Goal: Task Accomplishment & Management: Complete application form

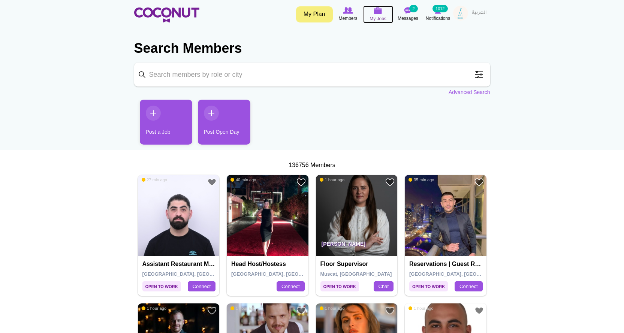
click at [377, 9] on img at bounding box center [378, 10] width 8 height 7
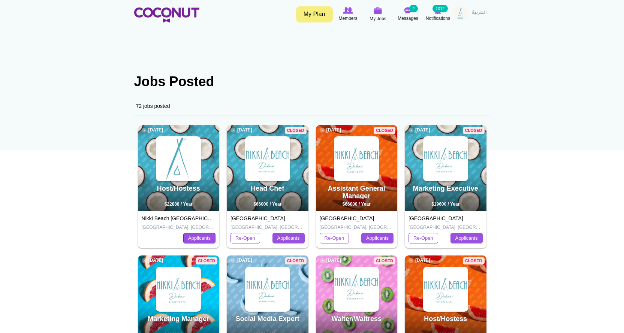
click at [193, 238] on link "Applicants" at bounding box center [199, 238] width 32 height 10
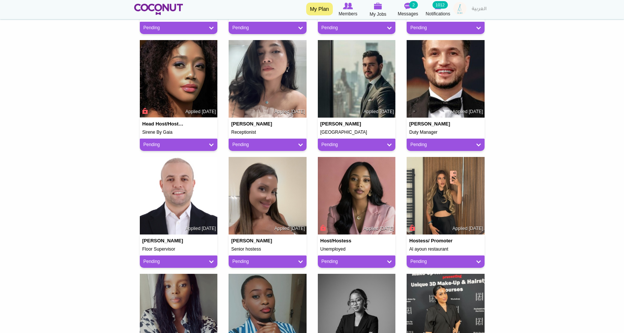
scroll to position [599, 0]
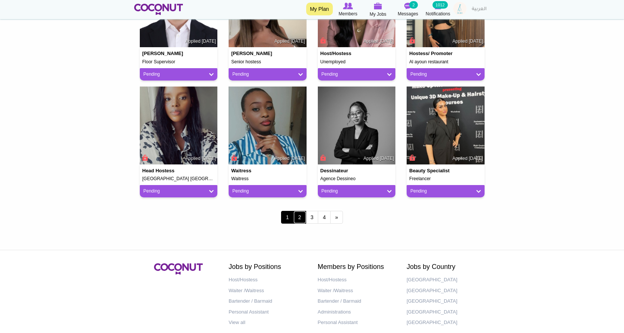
click at [298, 218] on link "2" at bounding box center [299, 217] width 13 height 13
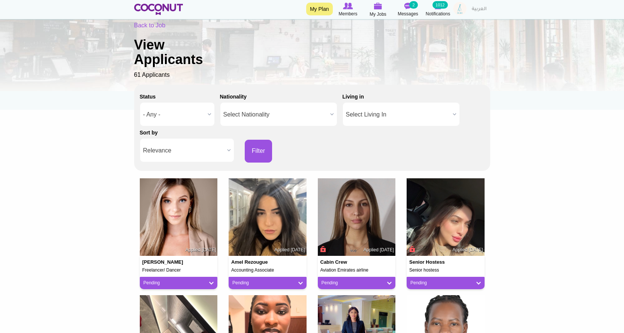
scroll to position [75, 0]
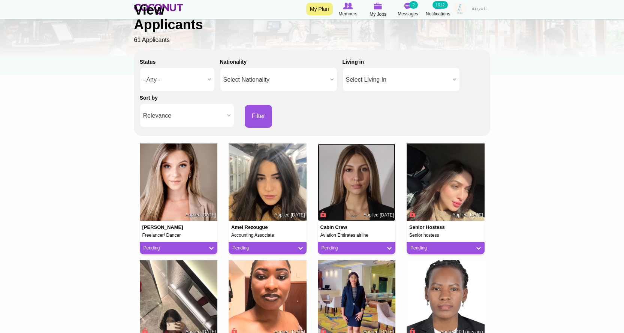
click at [343, 179] on img at bounding box center [357, 182] width 78 height 78
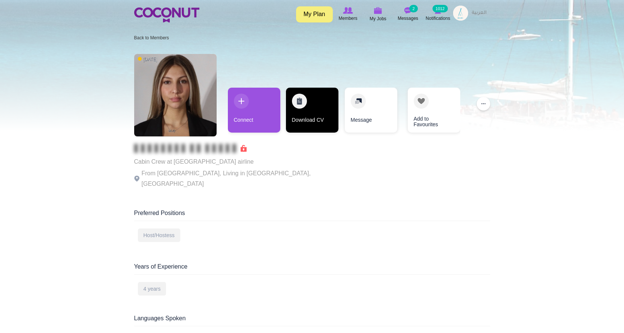
click at [315, 113] on link "Download CV" at bounding box center [312, 110] width 52 height 45
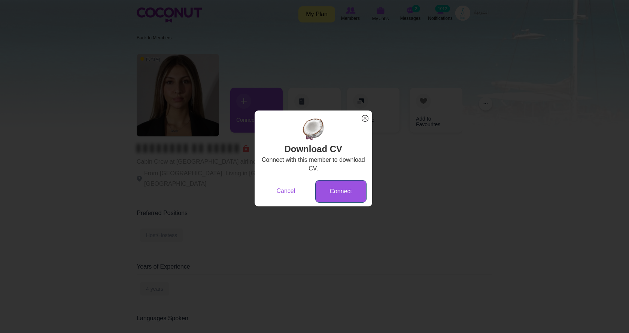
click at [330, 191] on link "Connect" at bounding box center [340, 191] width 51 height 23
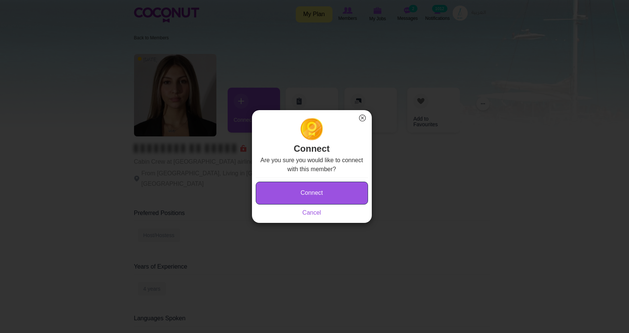
click at [314, 191] on button "Connect" at bounding box center [312, 193] width 112 height 23
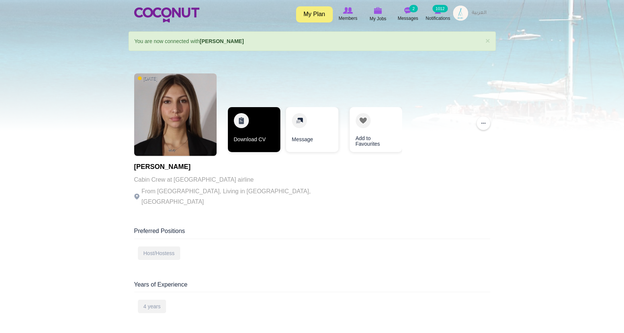
click at [275, 136] on link "Download CV" at bounding box center [254, 129] width 52 height 45
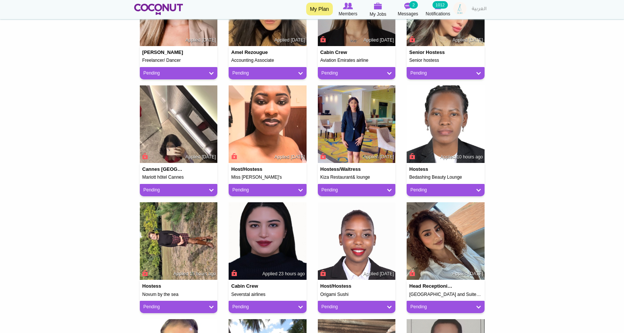
scroll to position [262, 0]
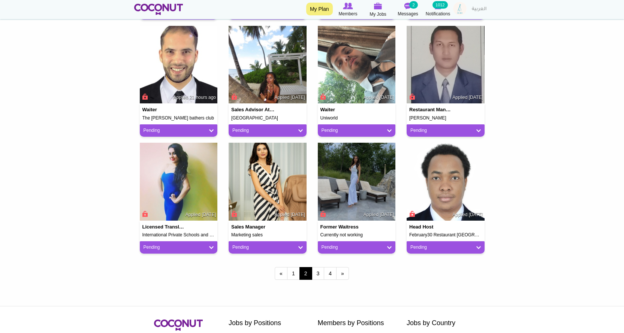
scroll to position [562, 0]
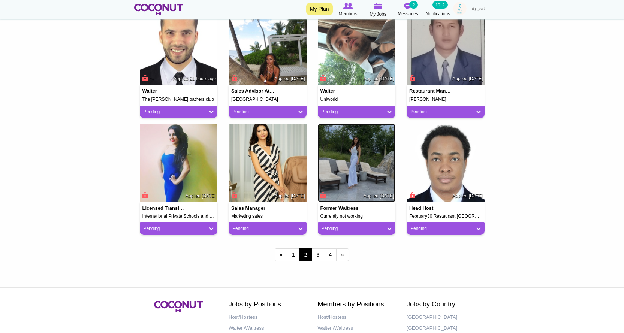
click at [352, 167] on img at bounding box center [357, 163] width 78 height 78
click at [321, 255] on link "3" at bounding box center [318, 254] width 13 height 13
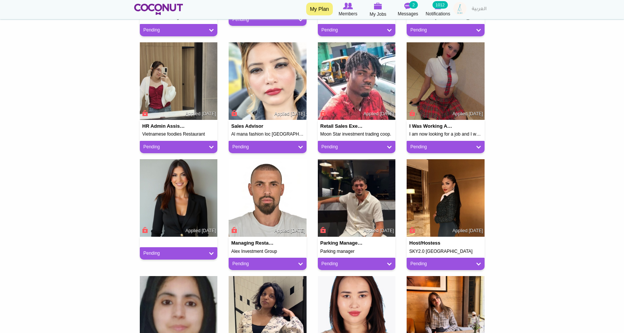
scroll to position [337, 0]
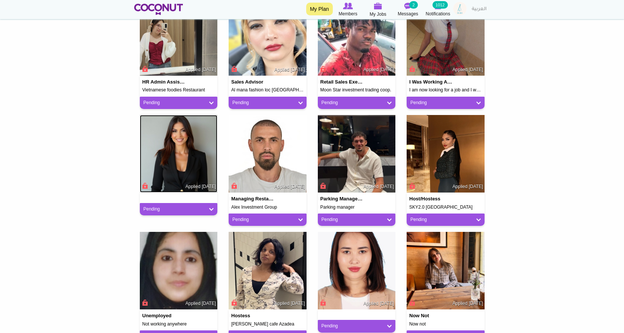
click at [188, 148] on img at bounding box center [179, 154] width 78 height 78
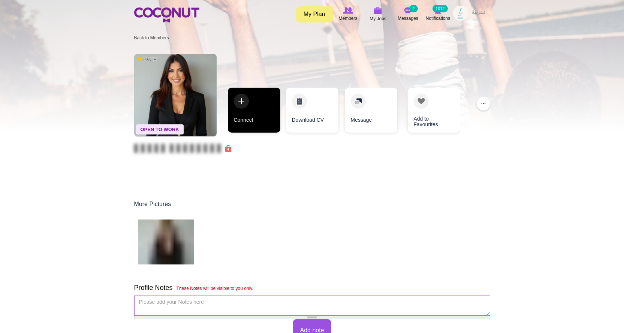
click at [250, 117] on link "Connect" at bounding box center [254, 110] width 52 height 45
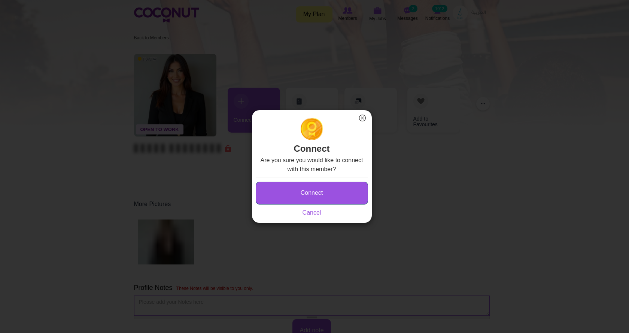
click at [315, 200] on button "Connect" at bounding box center [312, 193] width 112 height 23
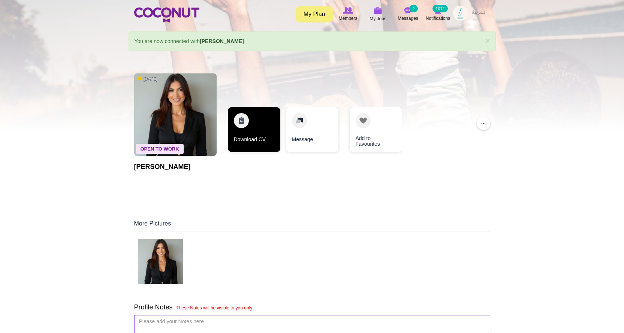
click at [254, 139] on link "Download CV" at bounding box center [254, 129] width 52 height 45
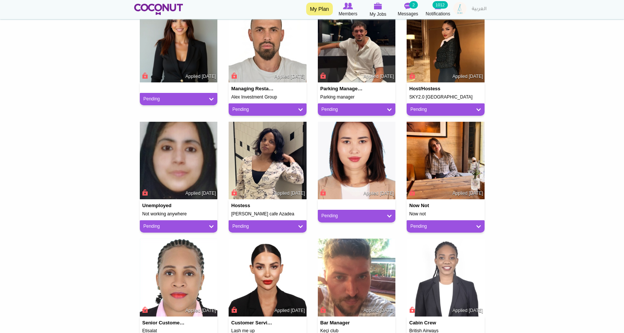
scroll to position [450, 0]
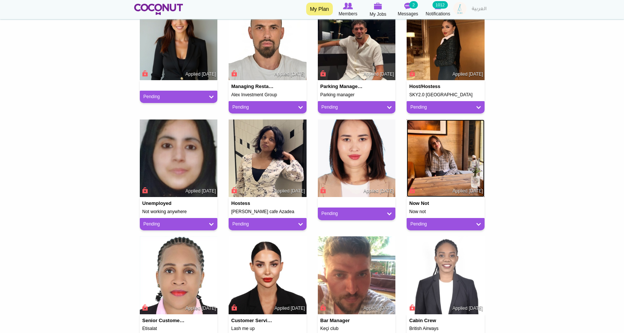
click at [447, 151] on img at bounding box center [445, 159] width 78 height 78
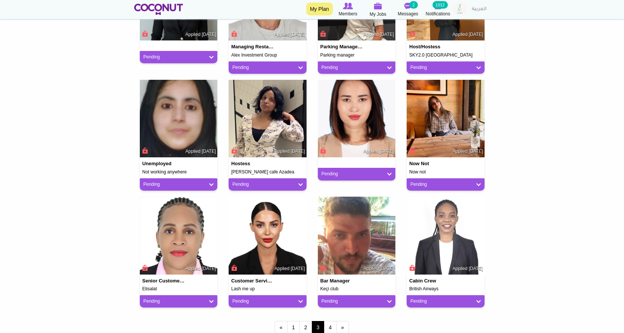
scroll to position [525, 0]
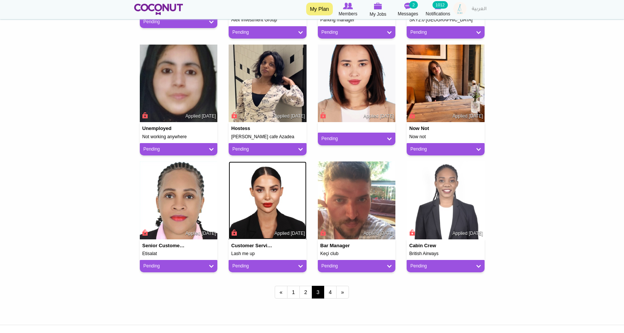
click at [279, 200] on img at bounding box center [268, 200] width 78 height 78
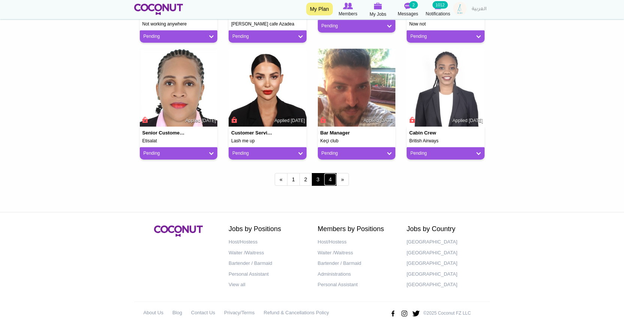
click at [329, 182] on link "4" at bounding box center [330, 179] width 13 height 13
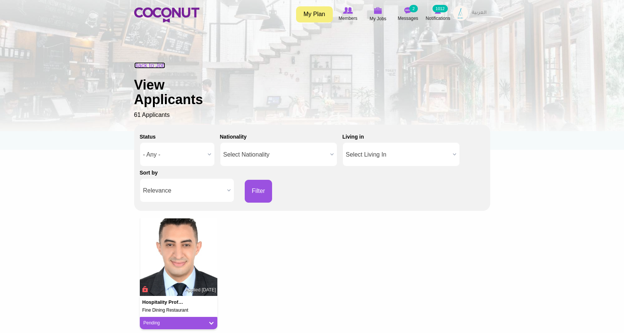
click at [150, 66] on link "Back to Job" at bounding box center [149, 65] width 31 height 6
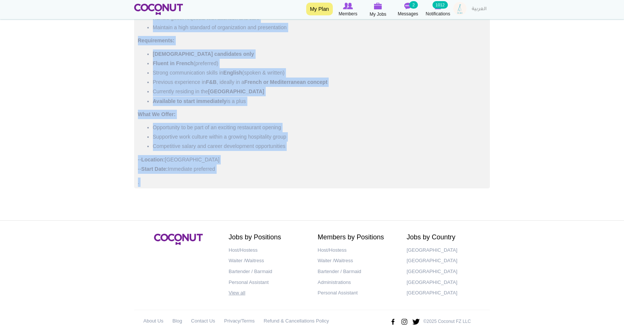
scroll to position [521, 0]
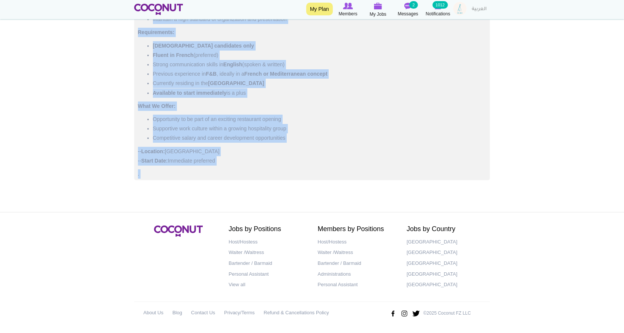
drag, startPoint x: 135, startPoint y: 92, endPoint x: 284, endPoint y: 158, distance: 162.5
click at [284, 158] on div "Job Description HOSTESS – New French/Mediterranean Restaurant | UAE A brand-new…" at bounding box center [312, 43] width 356 height 278
copy div "Job Description HOSTESS – New French/Mediterranean Restaurant | UAE A brand-new…"
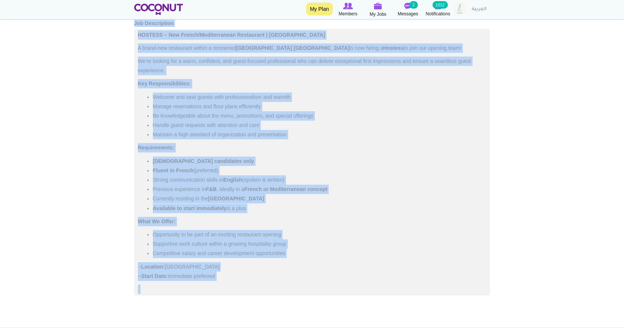
scroll to position [334, 0]
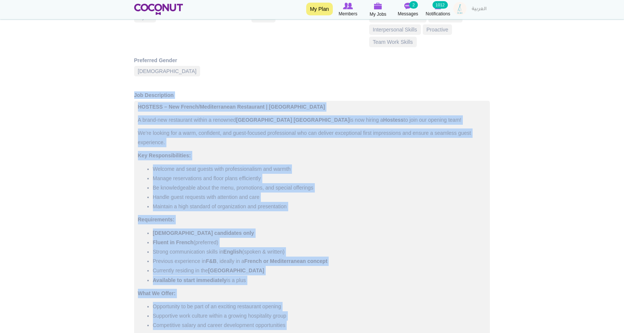
click at [459, 9] on img at bounding box center [459, 8] width 13 height 13
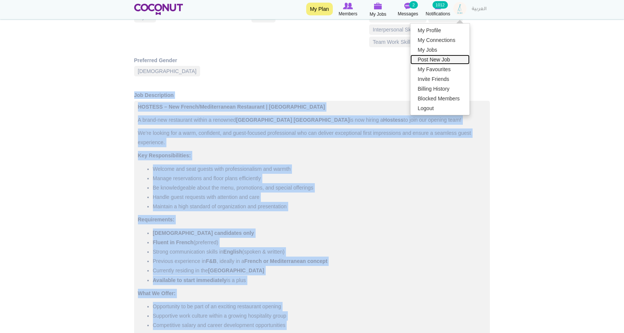
click at [435, 56] on link "Post New Job" at bounding box center [439, 60] width 59 height 10
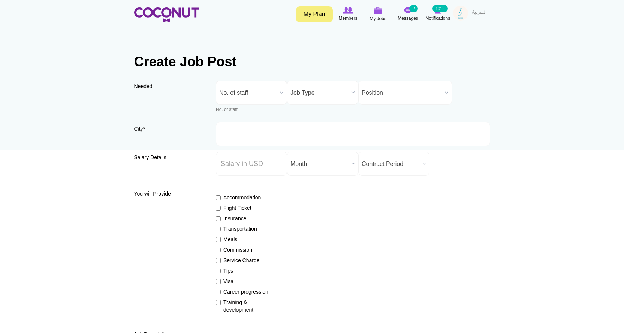
click at [239, 91] on span "No. of staff" at bounding box center [248, 93] width 58 height 24
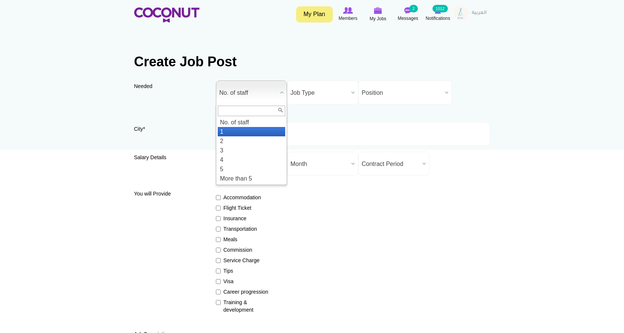
click at [224, 130] on li "1" at bounding box center [251, 131] width 67 height 9
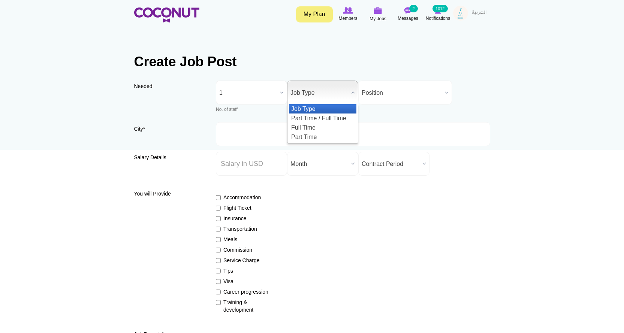
click at [316, 91] on span "Job Type" at bounding box center [319, 93] width 58 height 24
click at [303, 130] on li "Full Time" at bounding box center [322, 127] width 67 height 9
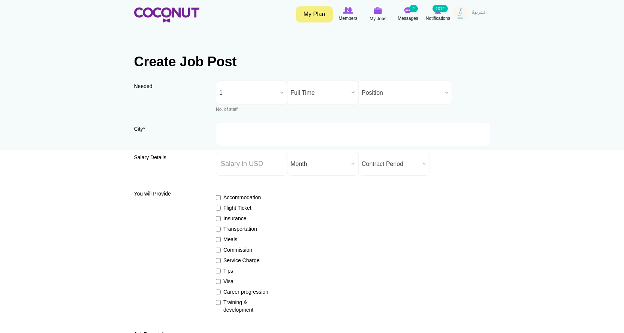
click at [402, 93] on span "Position" at bounding box center [402, 93] width 80 height 24
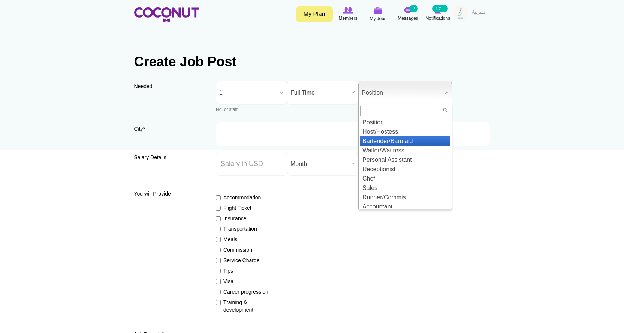
click at [392, 142] on li "Bartender/Barmaid" at bounding box center [405, 140] width 90 height 9
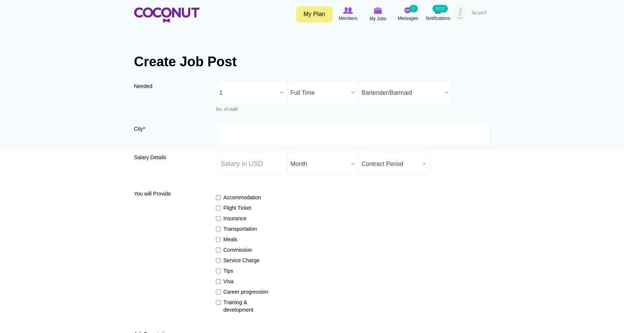
click at [222, 114] on div "Needed * No. of staff 1 2 3 4 5 More than 5 1 No. of staff 1 2 3 4 5 More than …" at bounding box center [251, 99] width 71 height 36
click at [219, 127] on input "City *" at bounding box center [353, 134] width 274 height 24
type input "[GEOGRAPHIC_DATA], [GEOGRAPHIC_DATA]"
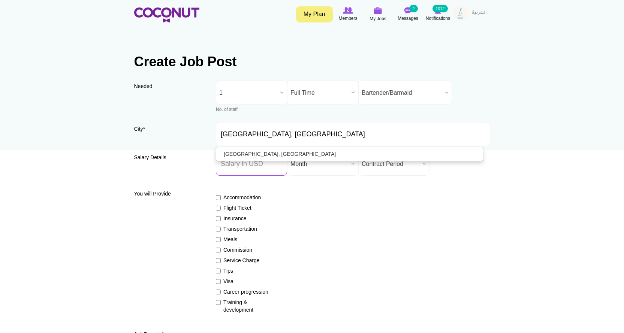
click at [253, 163] on input "Salary ($) *" at bounding box center [251, 164] width 71 height 24
type input "22888"
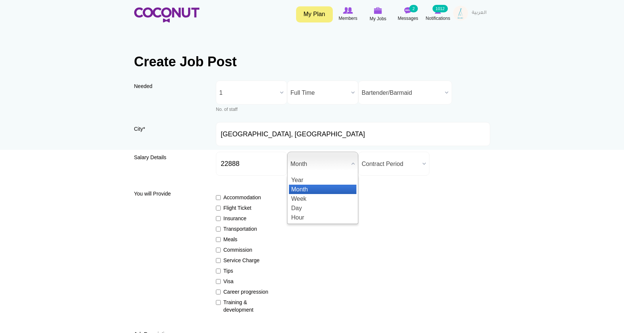
click at [321, 165] on span "Month" at bounding box center [319, 164] width 58 height 24
click at [304, 183] on li "Year" at bounding box center [322, 179] width 67 height 9
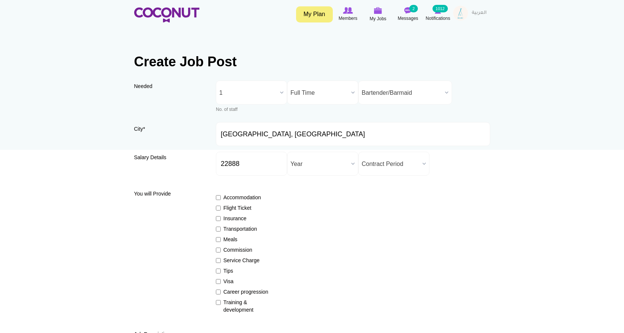
click at [381, 164] on span "Contract Period" at bounding box center [391, 164] width 58 height 24
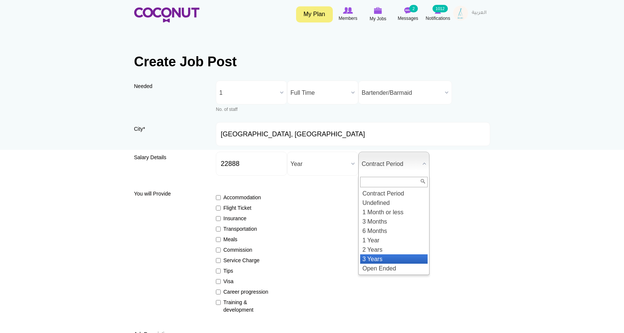
click at [380, 259] on li "3 Years" at bounding box center [393, 258] width 67 height 9
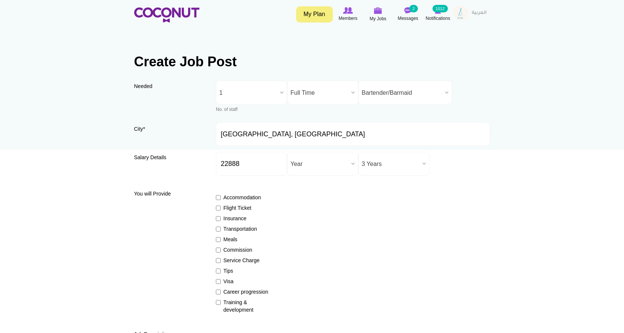
click at [239, 217] on label "Insurance" at bounding box center [243, 218] width 55 height 7
click at [221, 217] on input "Insurance" at bounding box center [218, 218] width 5 height 5
checkbox input "true"
click at [236, 206] on label "Flight Ticket" at bounding box center [243, 207] width 55 height 7
click at [221, 206] on input "Flight Ticket" at bounding box center [218, 208] width 5 height 5
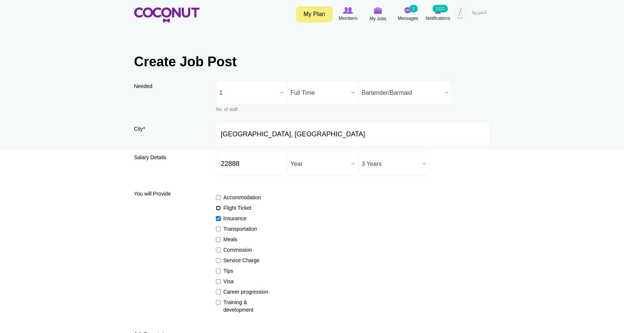
checkbox input "true"
click at [232, 229] on label "Transportation" at bounding box center [243, 228] width 55 height 7
click at [221, 229] on input "Transportation" at bounding box center [218, 229] width 5 height 5
click at [229, 226] on label "Transportation" at bounding box center [243, 228] width 55 height 7
click at [221, 227] on input "Transportation" at bounding box center [218, 229] width 5 height 5
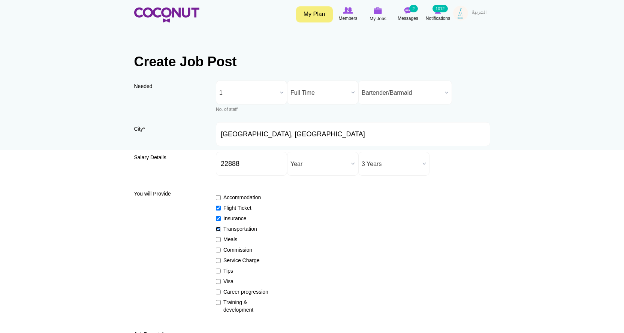
checkbox input "false"
click at [230, 239] on label "Meals" at bounding box center [243, 239] width 55 height 7
click at [221, 239] on input "Meals" at bounding box center [218, 239] width 5 height 5
checkbox input "true"
click at [238, 265] on div "Accommodation Flight Ticket Insurance Transportation Meals Commission Service C…" at bounding box center [353, 250] width 274 height 127
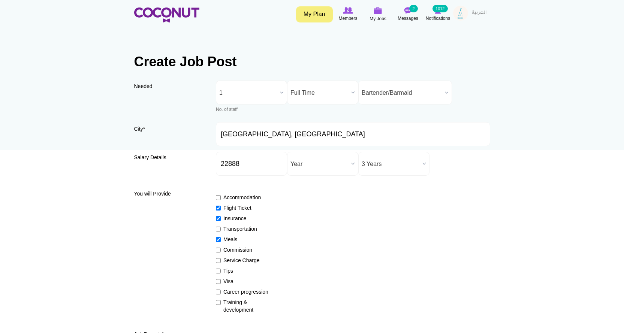
click at [237, 262] on label "Service Charge" at bounding box center [243, 260] width 55 height 7
click at [221, 262] on input "Service Charge" at bounding box center [218, 260] width 5 height 5
checkbox input "true"
click at [228, 270] on label "Tips" at bounding box center [243, 270] width 55 height 7
click at [221, 270] on input "Tips" at bounding box center [218, 271] width 5 height 5
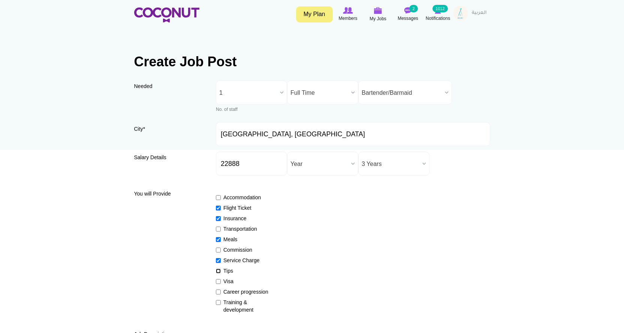
checkbox input "true"
click at [229, 282] on label "Visa" at bounding box center [243, 281] width 55 height 7
click at [221, 282] on input "Visa" at bounding box center [218, 281] width 5 height 5
checkbox input "true"
click at [228, 289] on label "Career progression" at bounding box center [243, 291] width 55 height 7
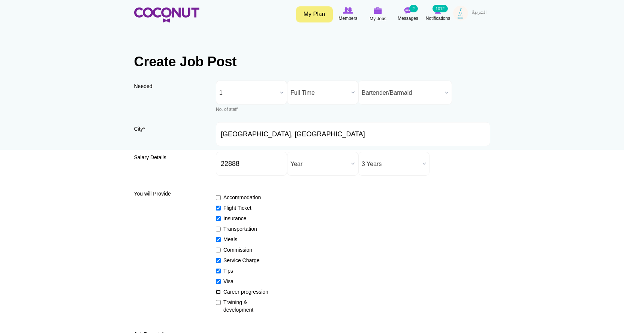
click at [221, 290] on input "Career progression" at bounding box center [218, 292] width 5 height 5
checkbox input "true"
click at [227, 303] on label "Training & development" at bounding box center [243, 306] width 55 height 15
click at [221, 303] on input "Training & development" at bounding box center [218, 302] width 5 height 5
checkbox input "true"
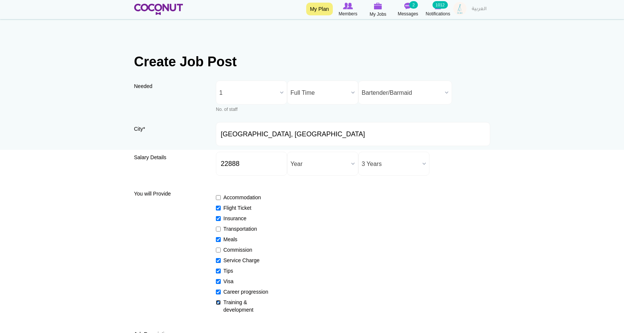
scroll to position [150, 0]
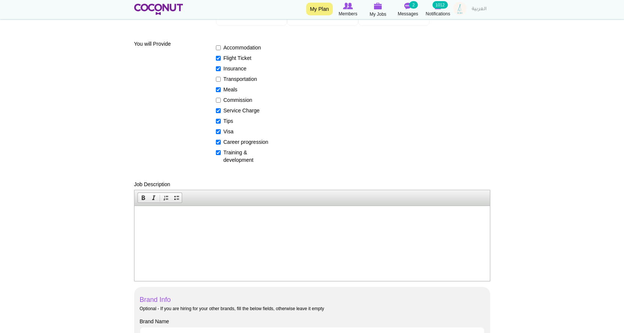
click at [250, 229] on html at bounding box center [311, 217] width 355 height 23
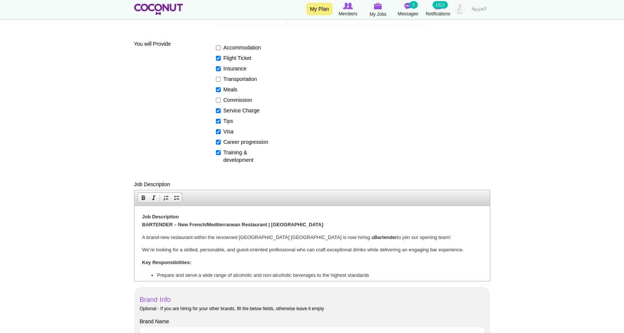
scroll to position [0, 0]
click at [189, 218] on p "Job Description BARTENDER – New French/Mediterranean Restaurant | UAE" at bounding box center [312, 221] width 340 height 16
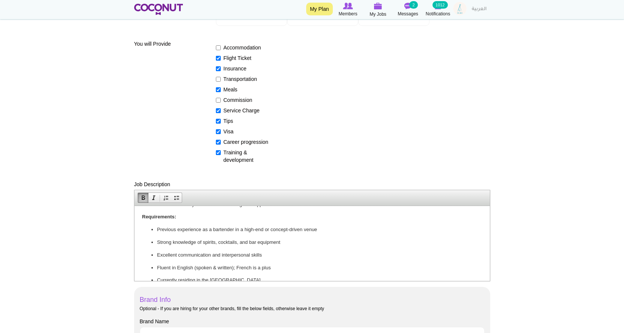
scroll to position [235, 0]
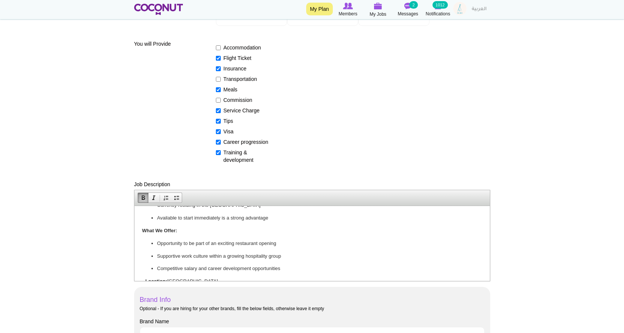
click at [143, 230] on strong "What We Offer:" at bounding box center [159, 230] width 35 height 6
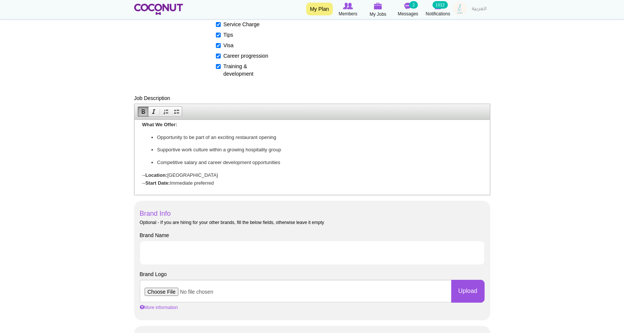
scroll to position [337, 0]
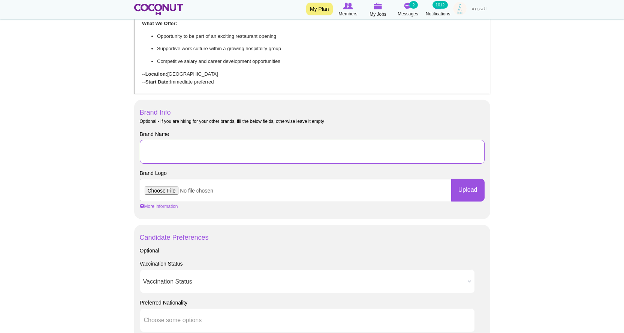
click at [171, 151] on input "Brand Name" at bounding box center [312, 152] width 345 height 24
type input "Nikki Beach [GEOGRAPHIC_DATA]"
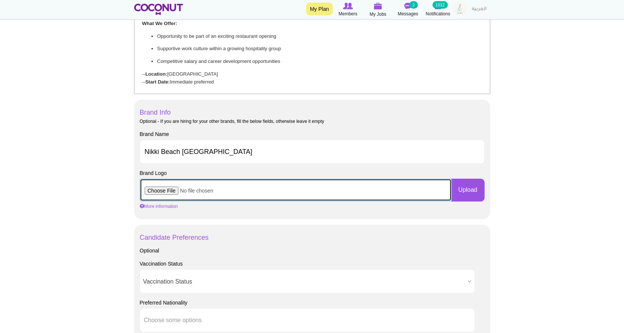
click at [174, 194] on input "file" at bounding box center [296, 190] width 312 height 22
type input "C:\fakepath\Capture.JPG"
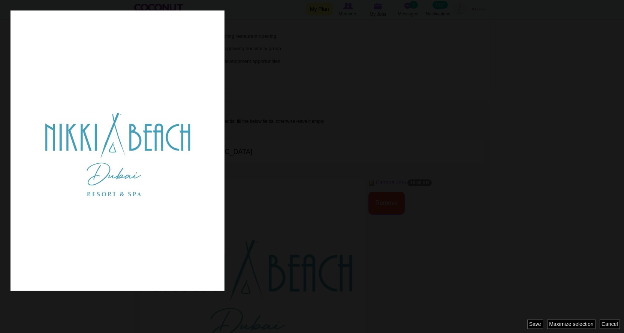
scroll to position [0, 0]
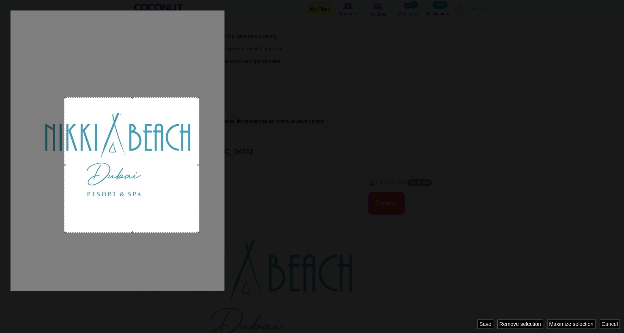
drag, startPoint x: 169, startPoint y: 203, endPoint x: 199, endPoint y: 211, distance: 31.3
click at [199, 211] on div at bounding box center [312, 166] width 624 height 333
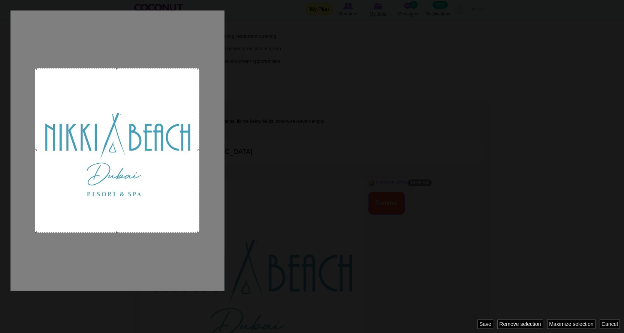
drag, startPoint x: 67, startPoint y: 97, endPoint x: 35, endPoint y: 88, distance: 33.2
click at [35, 88] on div at bounding box center [117, 150] width 164 height 164
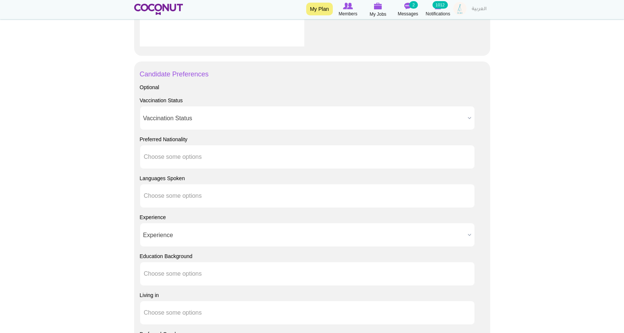
scroll to position [637, 0]
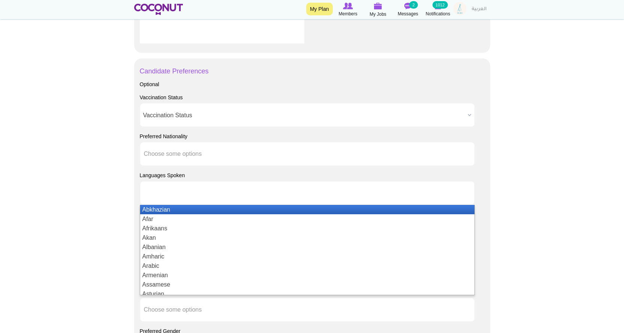
click at [190, 193] on input "text" at bounding box center [177, 193] width 67 height 7
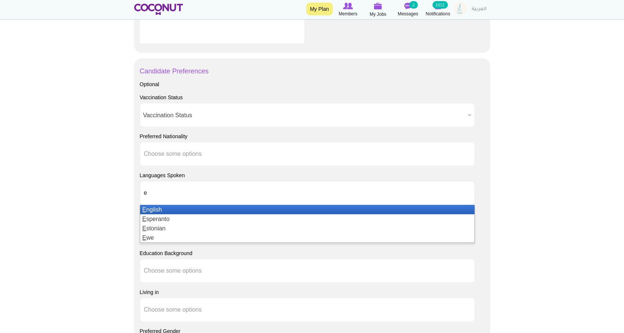
type input "e"
click at [165, 208] on li "E nglish" at bounding box center [307, 209] width 334 height 9
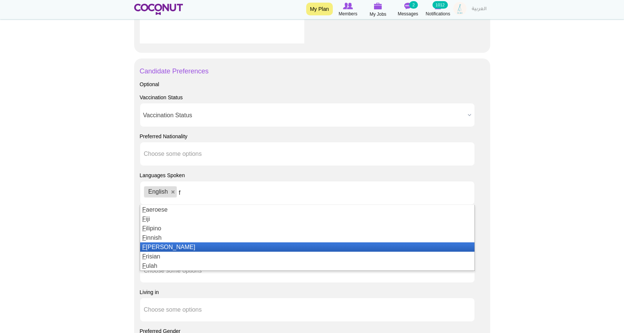
type input "f"
click at [167, 247] on li "F rench" at bounding box center [307, 246] width 334 height 9
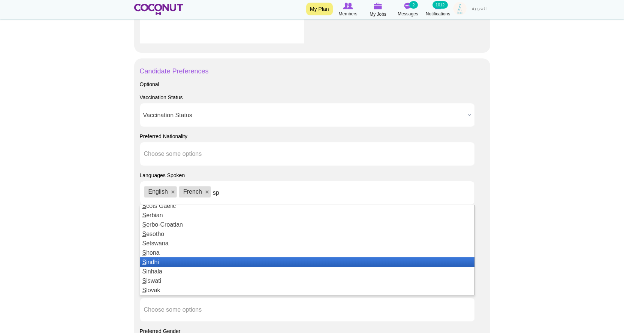
scroll to position [0, 0]
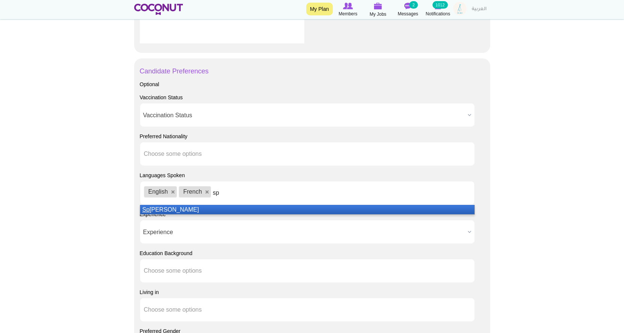
type input "sp"
click at [185, 210] on li "Sp anish" at bounding box center [307, 209] width 334 height 9
type input "russ"
click at [188, 210] on li "Russ ian" at bounding box center [307, 209] width 334 height 9
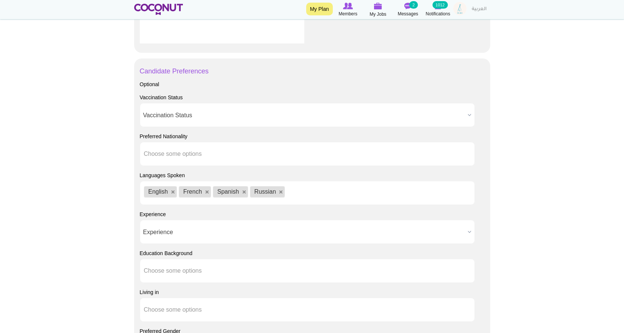
click at [301, 191] on ul "English French Spanish Russian" at bounding box center [307, 193] width 335 height 24
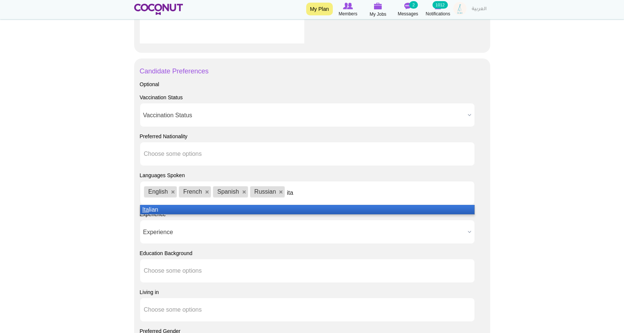
type input "ita"
click at [222, 209] on li "Ita lian" at bounding box center [307, 209] width 334 height 9
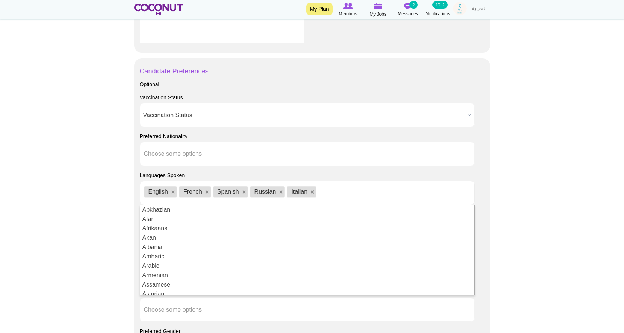
scroll to position [4, 0]
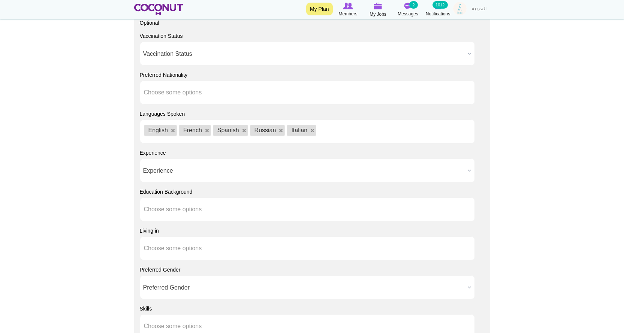
scroll to position [787, 0]
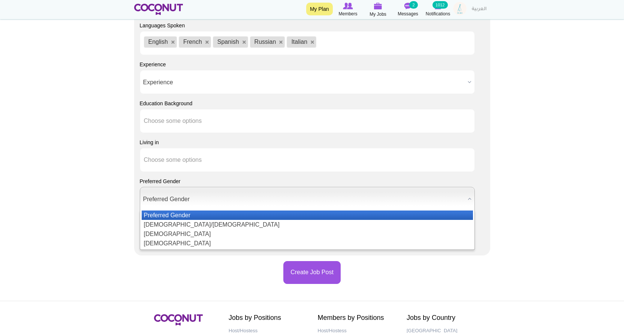
click at [214, 200] on span "Preferred Gender" at bounding box center [303, 199] width 321 height 24
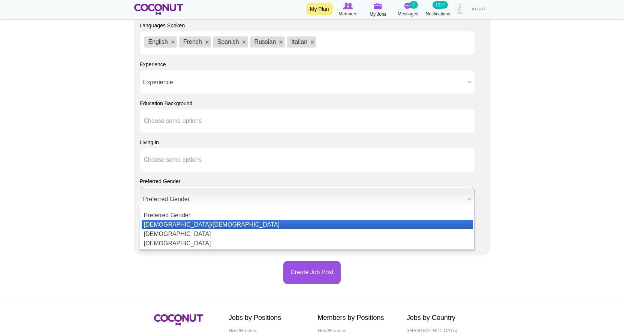
click at [191, 221] on li "[DEMOGRAPHIC_DATA]/[DEMOGRAPHIC_DATA]" at bounding box center [307, 224] width 331 height 9
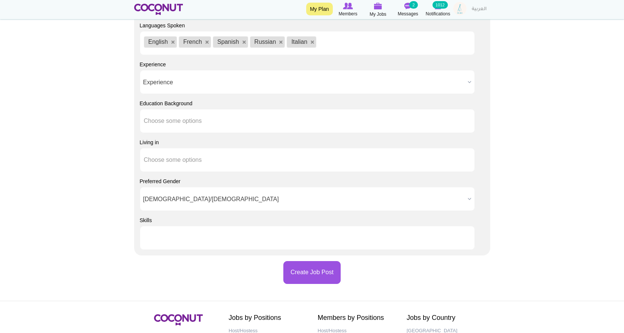
click at [218, 240] on ul at bounding box center [307, 238] width 335 height 24
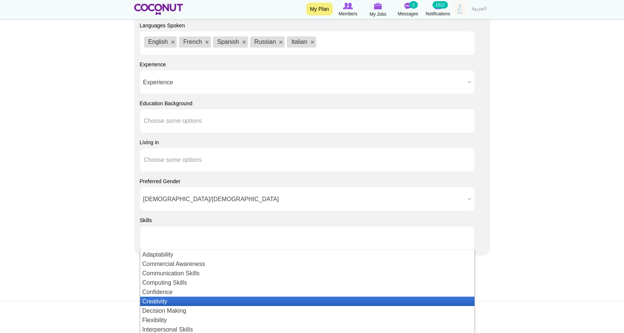
drag, startPoint x: 200, startPoint y: 289, endPoint x: 201, endPoint y: 299, distance: 10.6
click at [201, 299] on ul "Adaptability Commercial Awareness Communication Skills Computing Skills Confide…" at bounding box center [307, 295] width 334 height 90
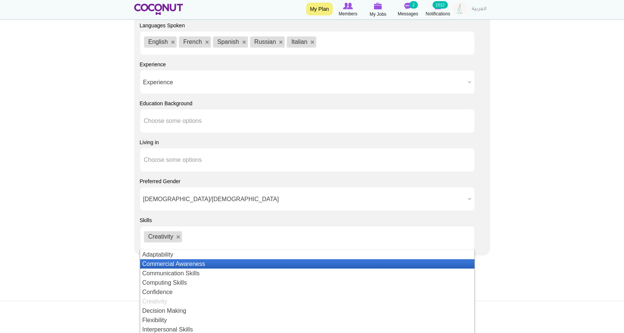
click at [222, 264] on li "Commercial Awareness" at bounding box center [307, 263] width 334 height 9
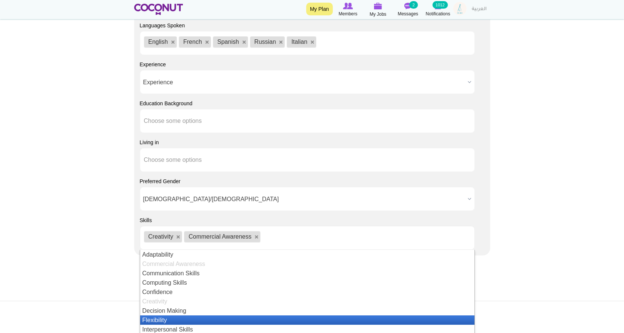
click at [192, 315] on li "Flexibility" at bounding box center [307, 319] width 334 height 9
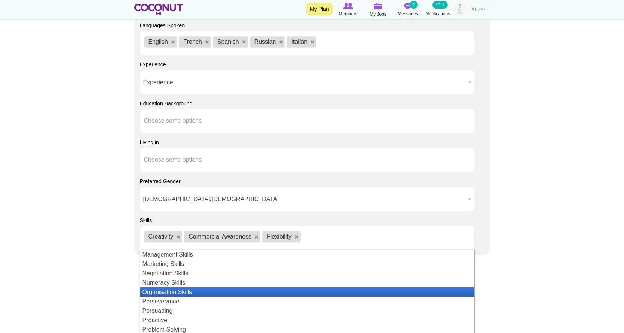
scroll to position [75, 0]
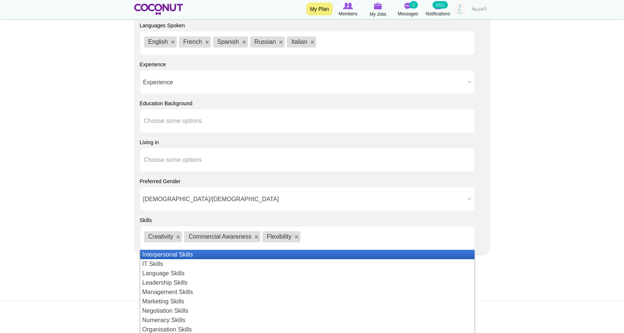
click at [201, 258] on li "Interpersonal Skills" at bounding box center [307, 254] width 334 height 9
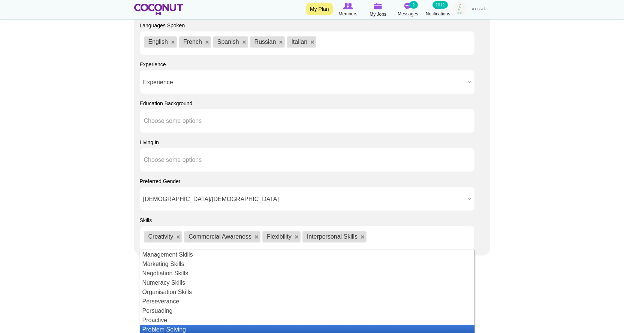
scroll to position [150, 0]
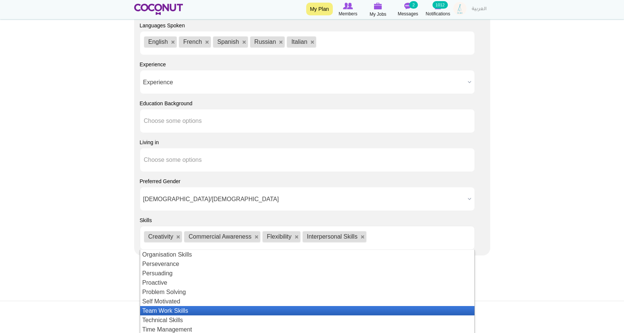
click at [217, 312] on li "Team Work Skills" at bounding box center [307, 310] width 334 height 9
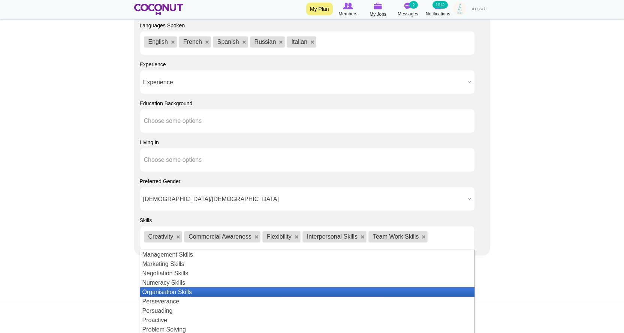
scroll to position [163, 0]
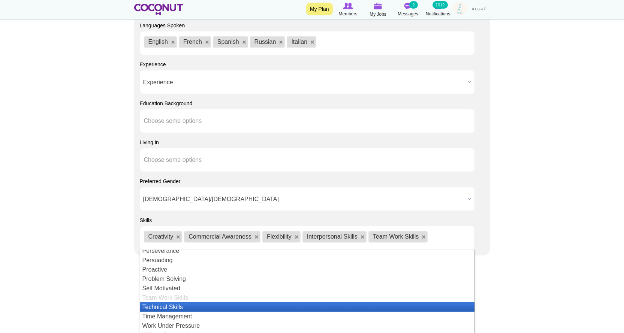
click at [195, 309] on li "Technical Skills" at bounding box center [307, 306] width 334 height 9
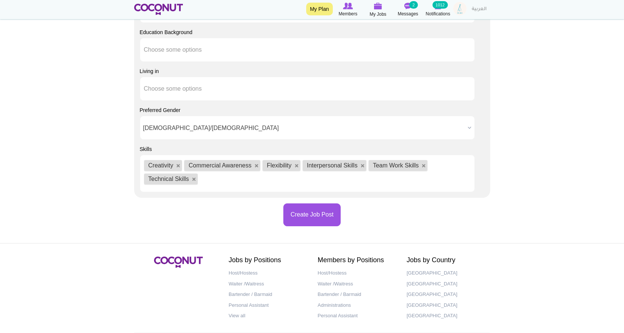
scroll to position [889, 0]
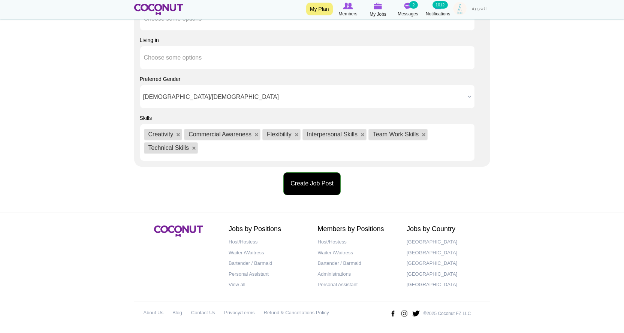
click at [316, 185] on button "Create Job Post" at bounding box center [311, 183] width 57 height 23
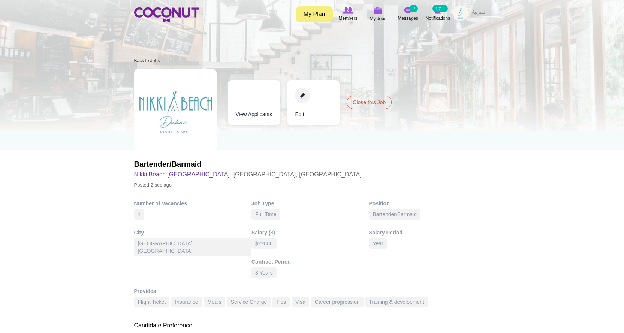
click at [460, 15] on img at bounding box center [460, 13] width 15 height 15
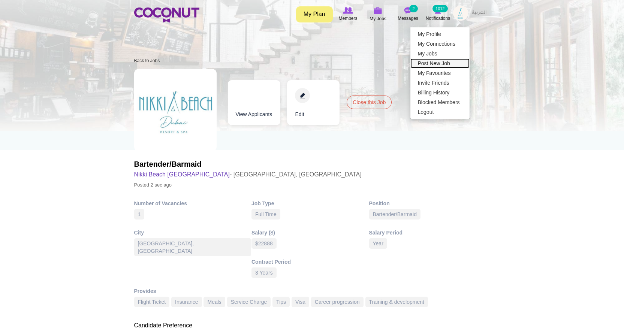
click at [433, 64] on link "Post New Job" at bounding box center [439, 63] width 59 height 10
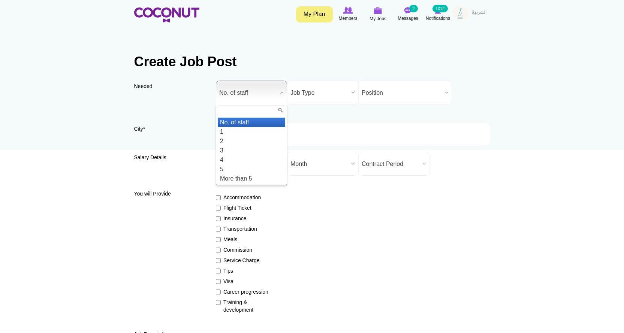
click at [241, 93] on span "No. of staff" at bounding box center [248, 93] width 58 height 24
click at [229, 148] on li "3" at bounding box center [251, 150] width 67 height 9
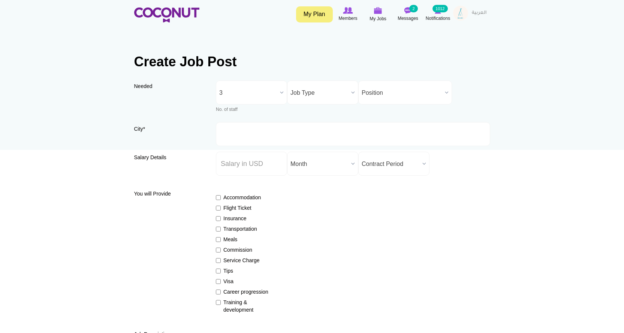
click at [244, 90] on span "3" at bounding box center [248, 93] width 58 height 24
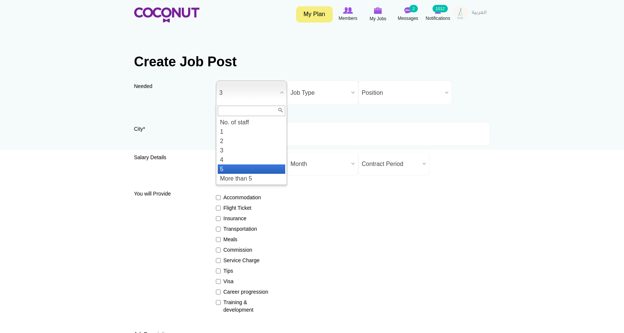
click at [226, 170] on li "5" at bounding box center [251, 168] width 67 height 9
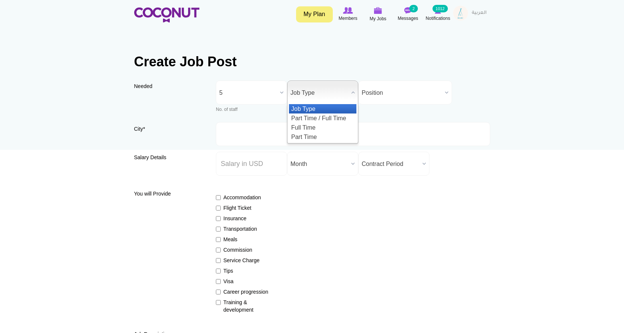
click at [314, 87] on span "Job Type" at bounding box center [319, 93] width 58 height 24
click at [310, 126] on li "Full Time" at bounding box center [322, 127] width 67 height 9
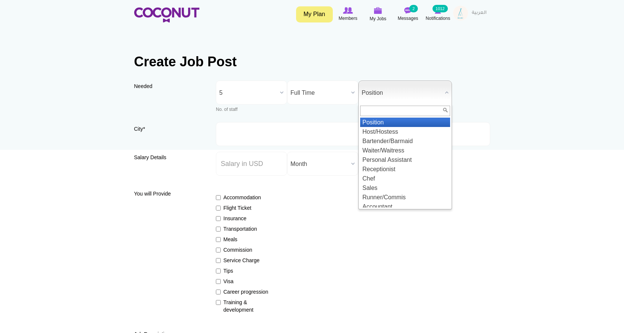
click at [382, 89] on span "Position" at bounding box center [402, 93] width 80 height 24
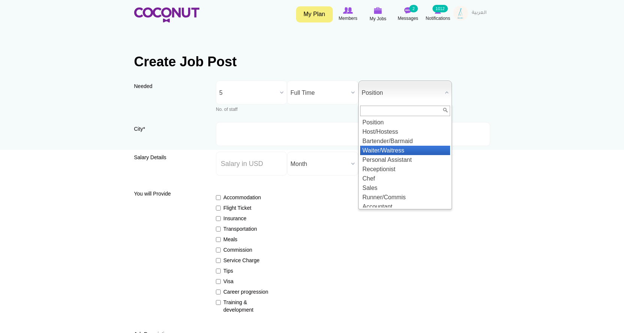
click at [381, 147] on li "Waiter/Waitress" at bounding box center [405, 150] width 90 height 9
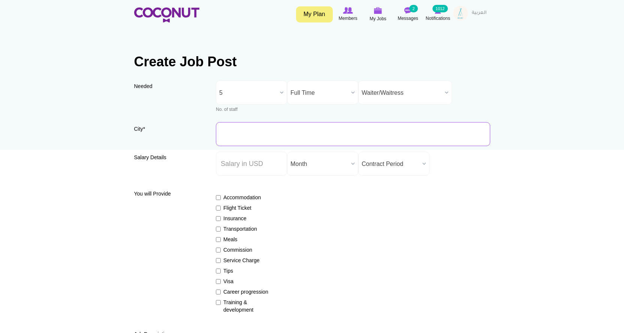
click at [233, 132] on input "City *" at bounding box center [353, 134] width 274 height 24
type input "[GEOGRAPHIC_DATA], [GEOGRAPHIC_DATA]"
click at [234, 164] on input "Salary ($) *" at bounding box center [251, 164] width 71 height 24
type input "22888"
click at [327, 165] on span "Month" at bounding box center [319, 164] width 58 height 24
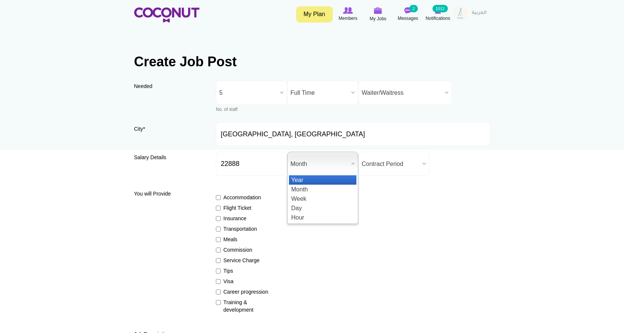
click at [303, 180] on li "Year" at bounding box center [322, 179] width 67 height 9
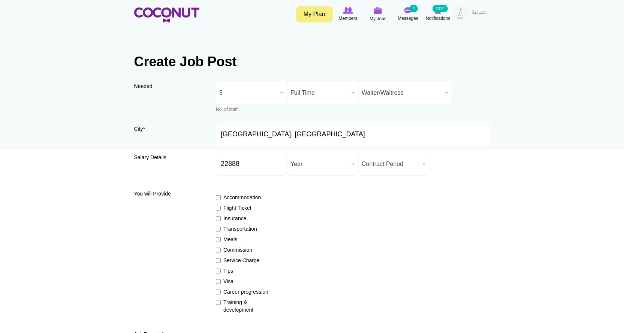
click at [407, 164] on span "Contract Period" at bounding box center [391, 164] width 58 height 24
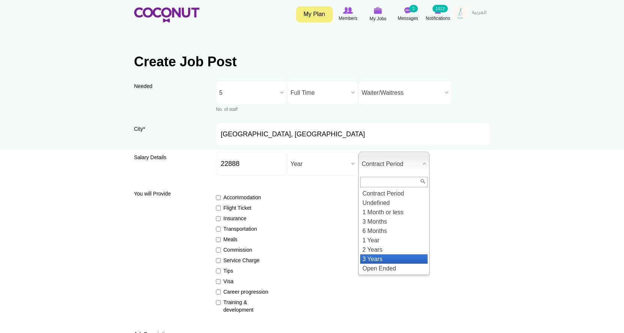
click at [389, 257] on li "3 Years" at bounding box center [393, 258] width 67 height 9
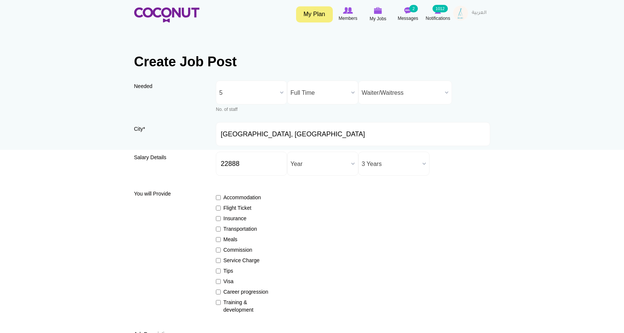
click at [233, 206] on label "Flight Ticket" at bounding box center [243, 207] width 55 height 7
click at [221, 206] on input "Flight Ticket" at bounding box center [218, 208] width 5 height 5
checkbox input "true"
click at [232, 217] on label "Insurance" at bounding box center [243, 218] width 55 height 7
click at [221, 217] on input "Insurance" at bounding box center [218, 218] width 5 height 5
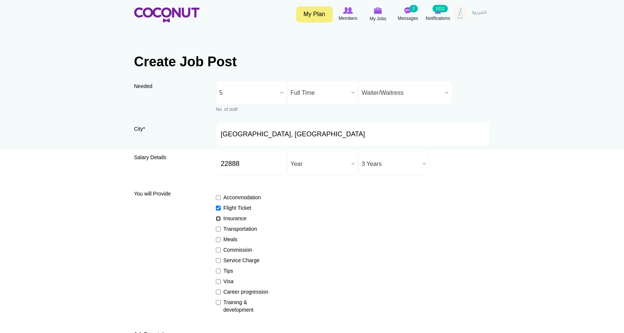
checkbox input "true"
click at [234, 239] on label "Meals" at bounding box center [243, 239] width 55 height 7
click at [221, 239] on input "Meals" at bounding box center [218, 239] width 5 height 5
checkbox input "true"
click at [233, 259] on label "Service Charge" at bounding box center [243, 260] width 55 height 7
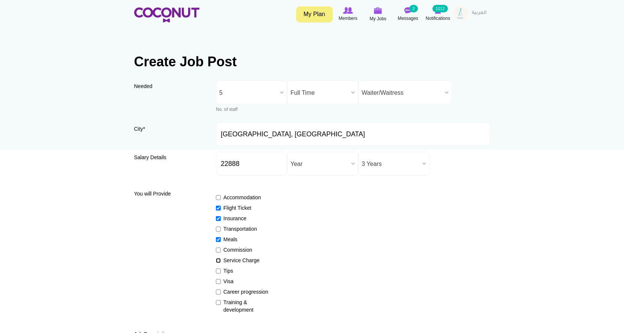
click at [221, 259] on input "Service Charge" at bounding box center [218, 260] width 5 height 5
checkbox input "true"
click at [226, 267] on label "Tips" at bounding box center [243, 270] width 55 height 7
click at [221, 269] on input "Tips" at bounding box center [218, 271] width 5 height 5
checkbox input "true"
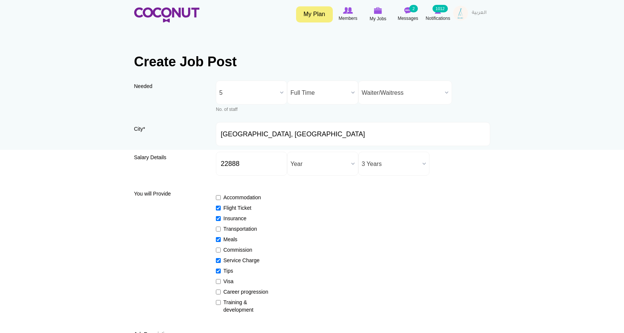
click at [228, 279] on label "Visa" at bounding box center [243, 281] width 55 height 7
click at [221, 279] on input "Visa" at bounding box center [218, 281] width 5 height 5
checkbox input "true"
click at [227, 287] on div "Accommodation Flight Ticket Insurance Transportation Meals Commission Service C…" at bounding box center [353, 250] width 274 height 127
click at [232, 290] on label "Career progression" at bounding box center [243, 291] width 55 height 7
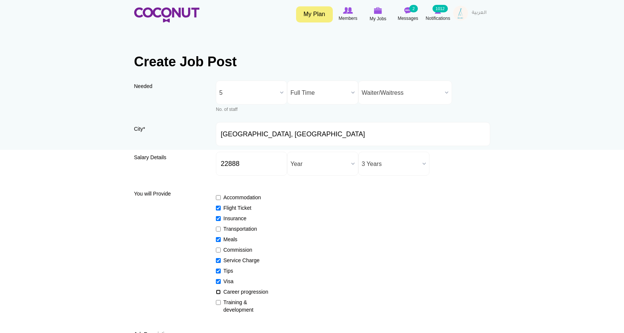
click at [221, 290] on input "Career progression" at bounding box center [218, 292] width 5 height 5
checkbox input "true"
click at [231, 305] on label "Training & development" at bounding box center [243, 306] width 55 height 15
click at [221, 305] on input "Training & development" at bounding box center [218, 302] width 5 height 5
checkbox input "true"
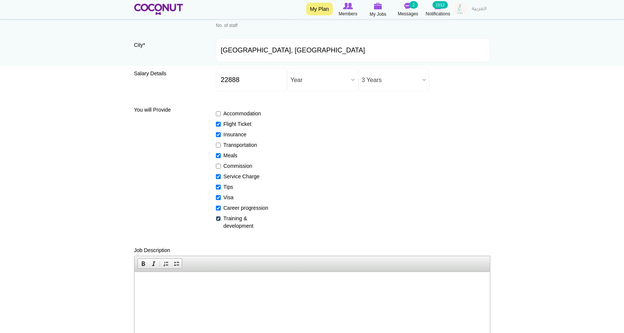
scroll to position [187, 0]
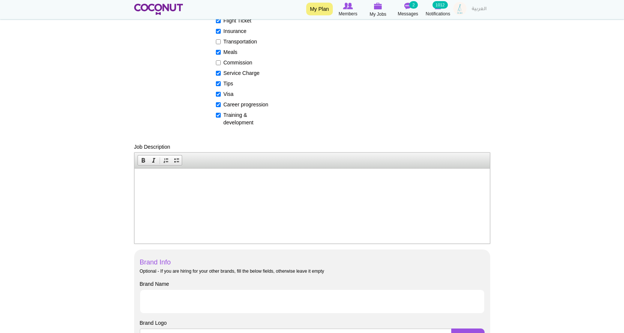
click at [185, 181] on p at bounding box center [312, 180] width 340 height 8
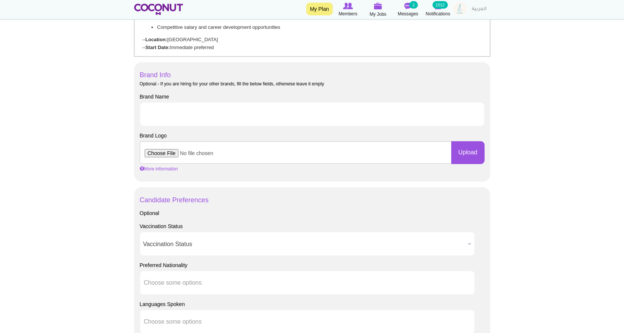
scroll to position [242, 0]
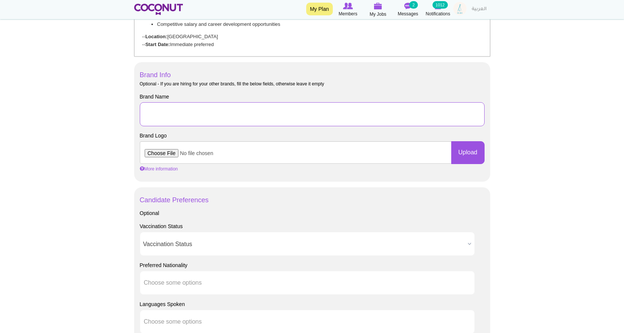
click at [171, 105] on input "Brand Name" at bounding box center [312, 114] width 345 height 24
type input "Nikki Beach [GEOGRAPHIC_DATA]"
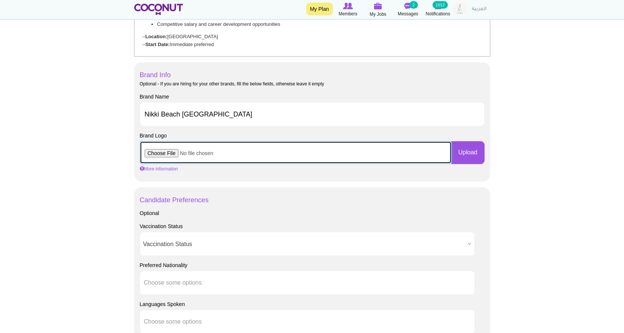
click at [155, 153] on input "file" at bounding box center [296, 152] width 312 height 22
type input "C:\fakepath\Capture.JPG"
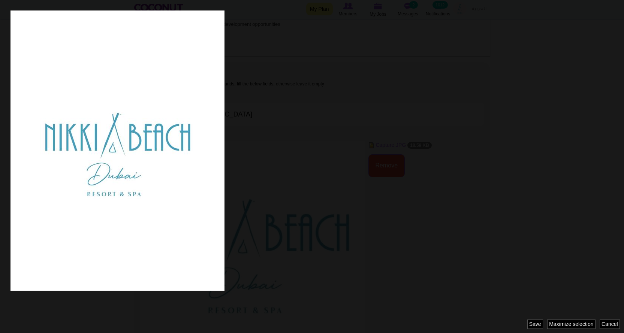
scroll to position [0, 0]
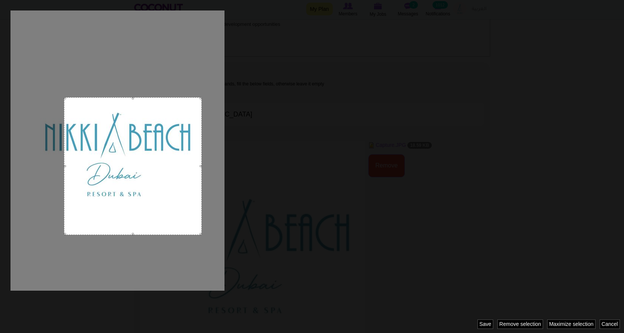
drag, startPoint x: 169, startPoint y: 203, endPoint x: 202, endPoint y: 211, distance: 33.2
click at [202, 211] on div at bounding box center [312, 166] width 624 height 333
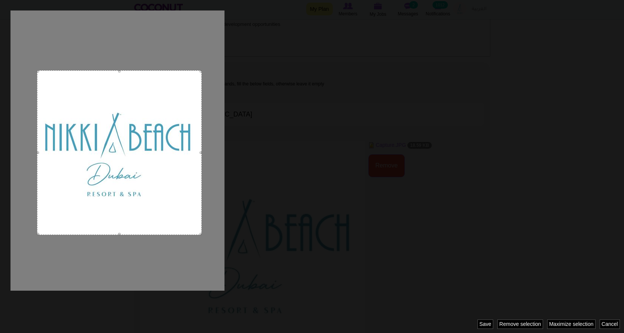
drag, startPoint x: 65, startPoint y: 97, endPoint x: 37, endPoint y: 92, distance: 28.6
click at [37, 92] on div at bounding box center [119, 152] width 164 height 164
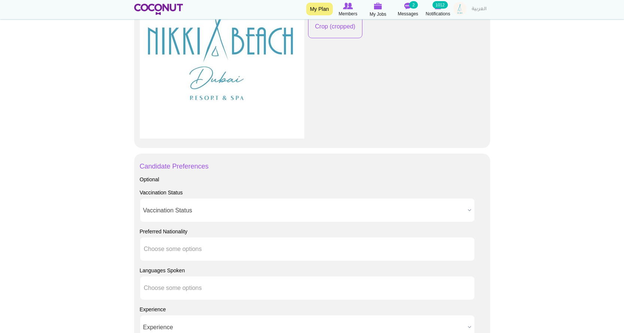
scroll to position [562, 0]
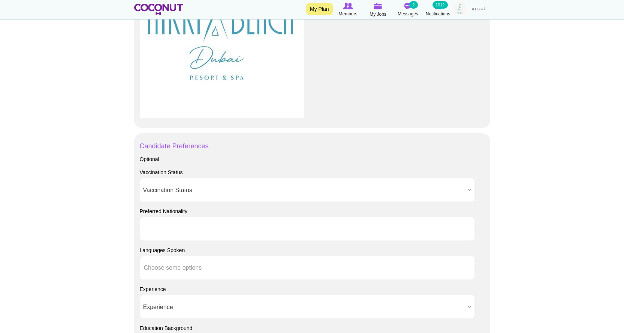
click at [201, 227] on input "text" at bounding box center [177, 229] width 67 height 7
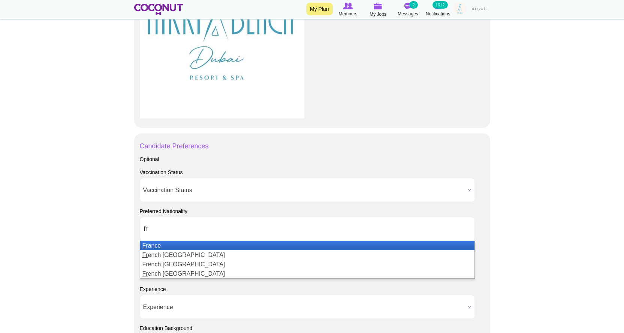
type input "fr"
click at [171, 246] on li "Fr ance" at bounding box center [307, 245] width 334 height 9
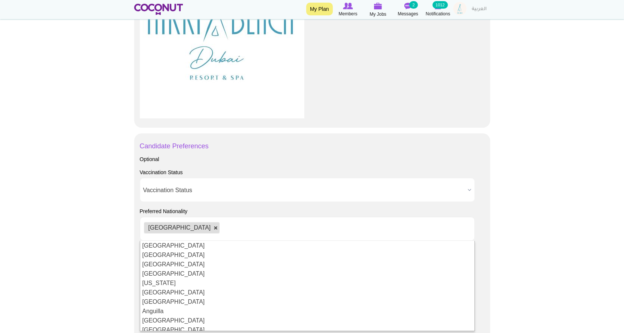
click at [214, 228] on link at bounding box center [216, 228] width 4 height 4
type input "Choose some options"
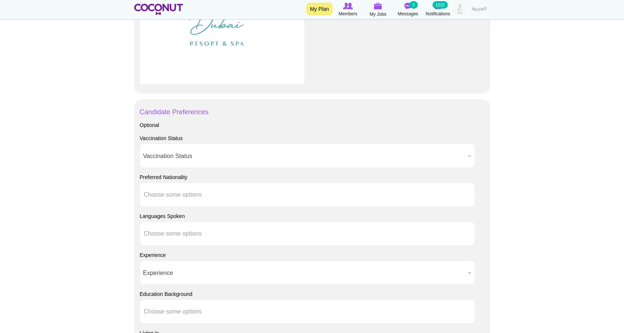
scroll to position [674, 0]
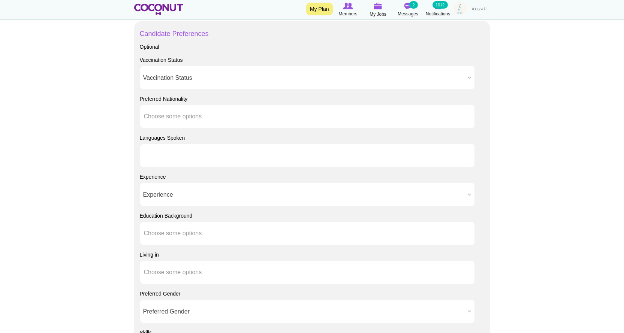
click at [178, 155] on input "text" at bounding box center [177, 155] width 67 height 7
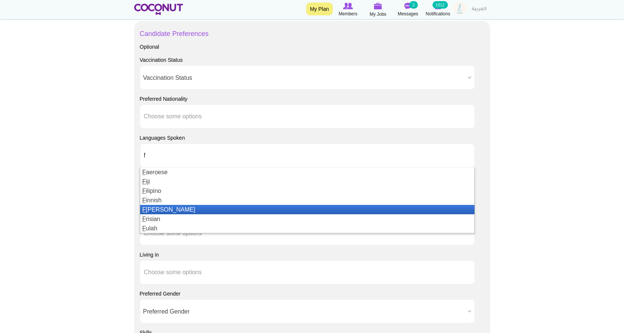
type input "f"
click at [157, 207] on li "F rench" at bounding box center [307, 209] width 334 height 9
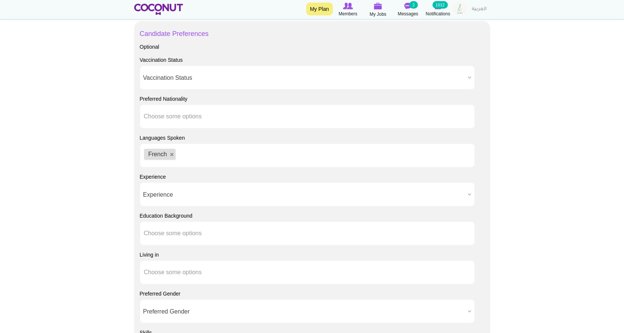
click at [191, 154] on ul "French" at bounding box center [307, 155] width 335 height 24
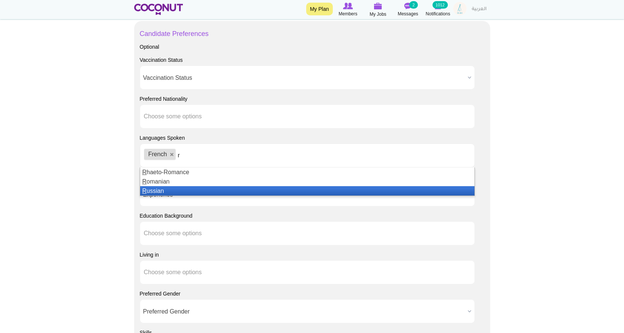
type input "r"
click at [160, 194] on li "R ussian" at bounding box center [307, 190] width 334 height 9
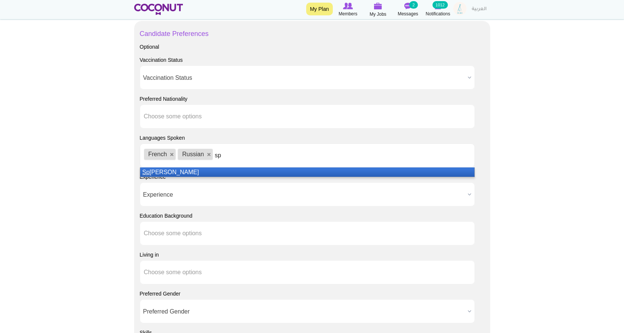
type input "sp"
click at [173, 174] on li "Sp anish" at bounding box center [307, 171] width 334 height 9
type input "ita"
click at [178, 172] on li "Ita lian" at bounding box center [307, 171] width 334 height 9
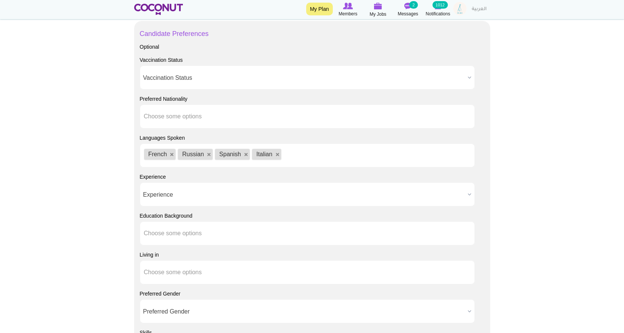
click at [296, 153] on ul "French Russian Spanish Italian" at bounding box center [307, 155] width 335 height 24
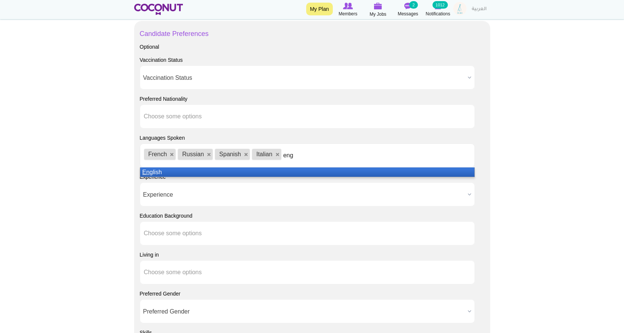
type input "eng"
click at [173, 172] on li "Eng lish" at bounding box center [307, 171] width 334 height 9
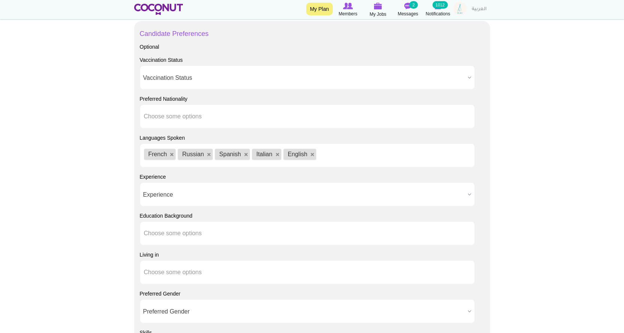
click at [372, 157] on ul "French Russian Spanish Italian English" at bounding box center [307, 155] width 335 height 24
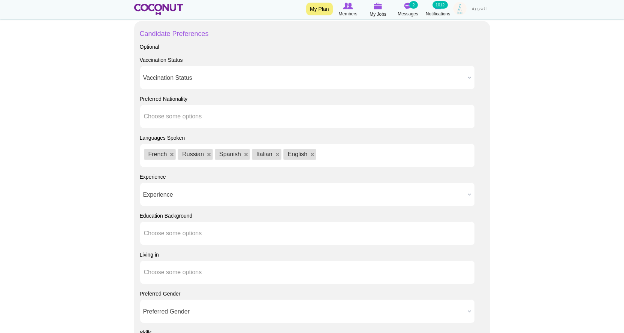
click at [323, 151] on li at bounding box center [322, 156] width 9 height 16
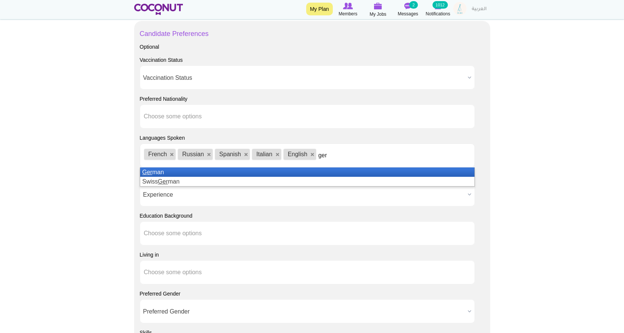
type input "ger"
click at [274, 172] on li "Ger man" at bounding box center [307, 171] width 334 height 9
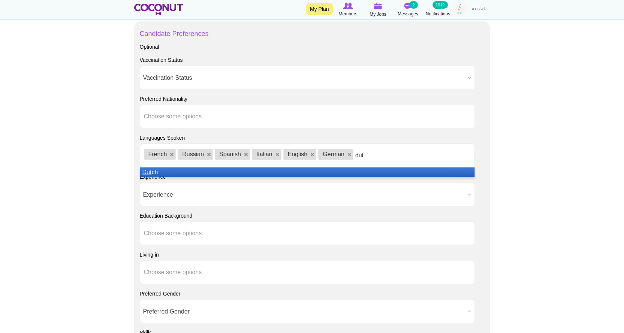
type input "dut"
click at [246, 171] on li "Dut ch" at bounding box center [307, 171] width 334 height 9
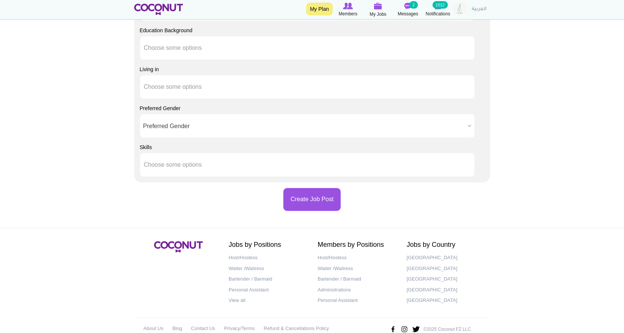
scroll to position [862, 0]
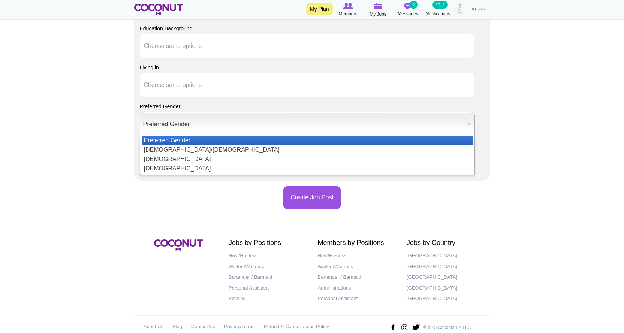
click at [180, 129] on span "Preferred Gender" at bounding box center [303, 124] width 321 height 24
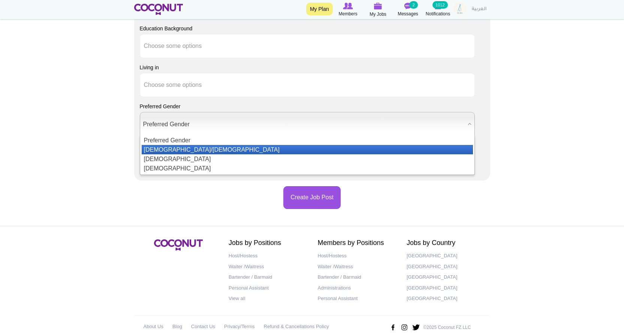
click at [163, 151] on li "[DEMOGRAPHIC_DATA]/[DEMOGRAPHIC_DATA]" at bounding box center [307, 149] width 331 height 9
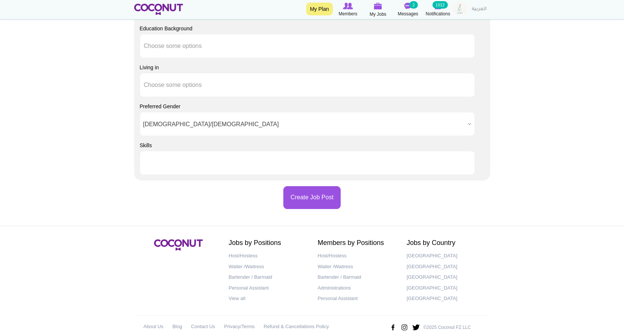
click at [176, 165] on input "text" at bounding box center [177, 163] width 67 height 7
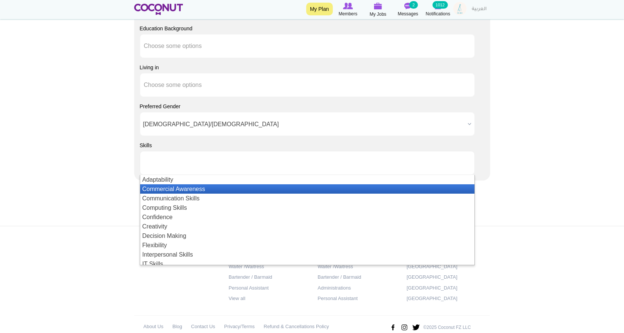
click at [180, 185] on li "Commercial Awareness" at bounding box center [307, 188] width 334 height 9
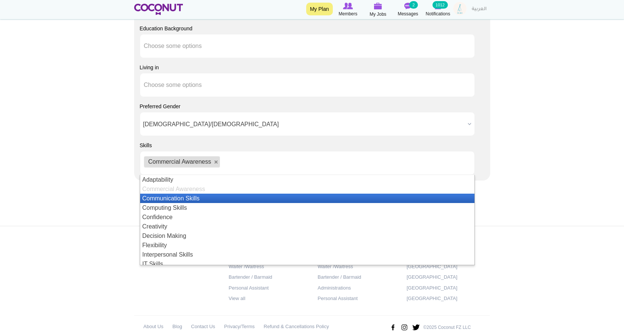
click at [184, 196] on li "Communication Skills" at bounding box center [307, 198] width 334 height 9
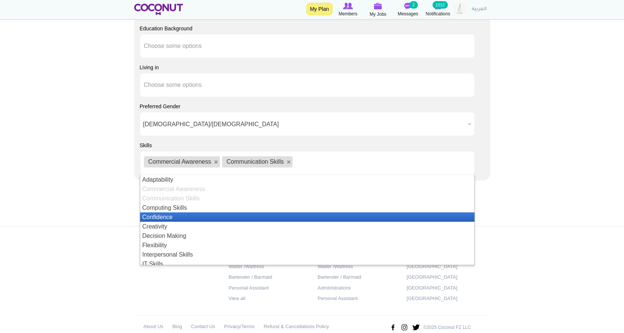
click at [173, 215] on li "Confidence" at bounding box center [307, 216] width 334 height 9
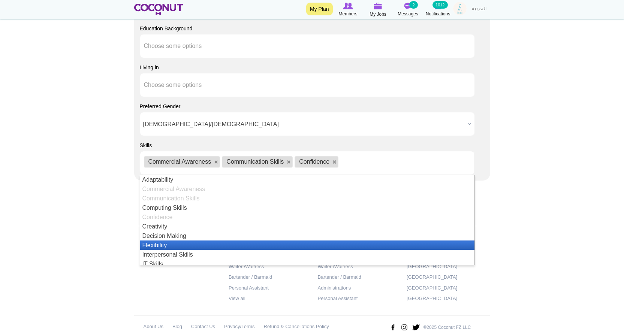
click at [175, 246] on li "Flexibility" at bounding box center [307, 245] width 334 height 9
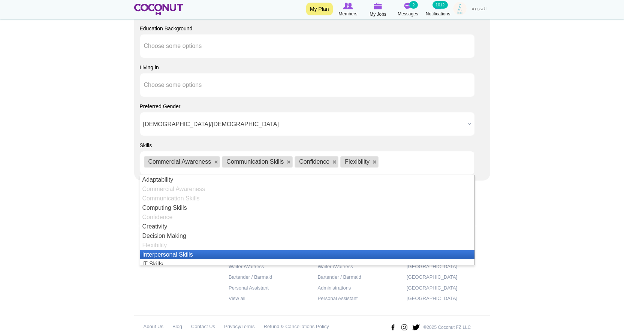
click at [182, 255] on li "Interpersonal Skills" at bounding box center [307, 254] width 334 height 9
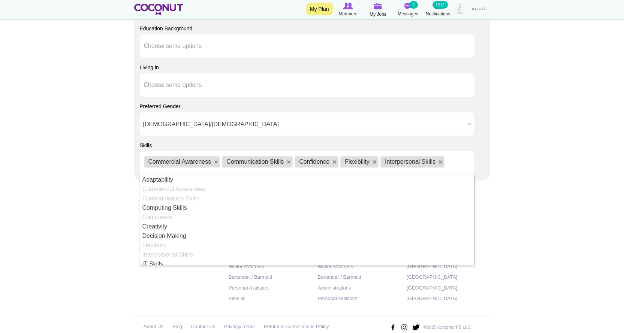
scroll to position [163, 0]
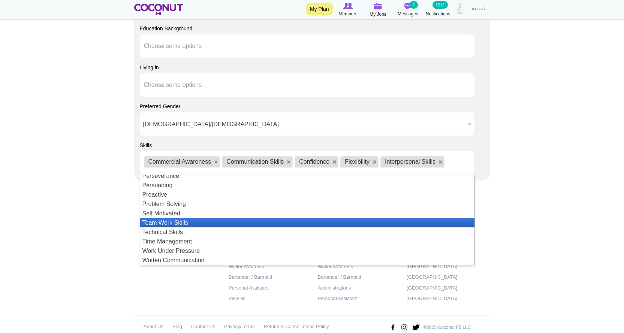
click at [191, 227] on li "Team Work Skills" at bounding box center [307, 222] width 334 height 9
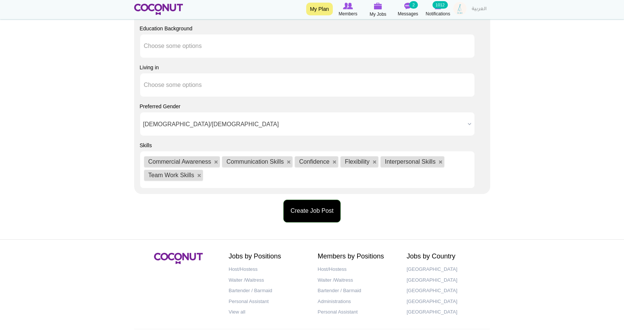
click at [321, 213] on button "Create Job Post" at bounding box center [311, 211] width 57 height 23
